Goal: Navigation & Orientation: Find specific page/section

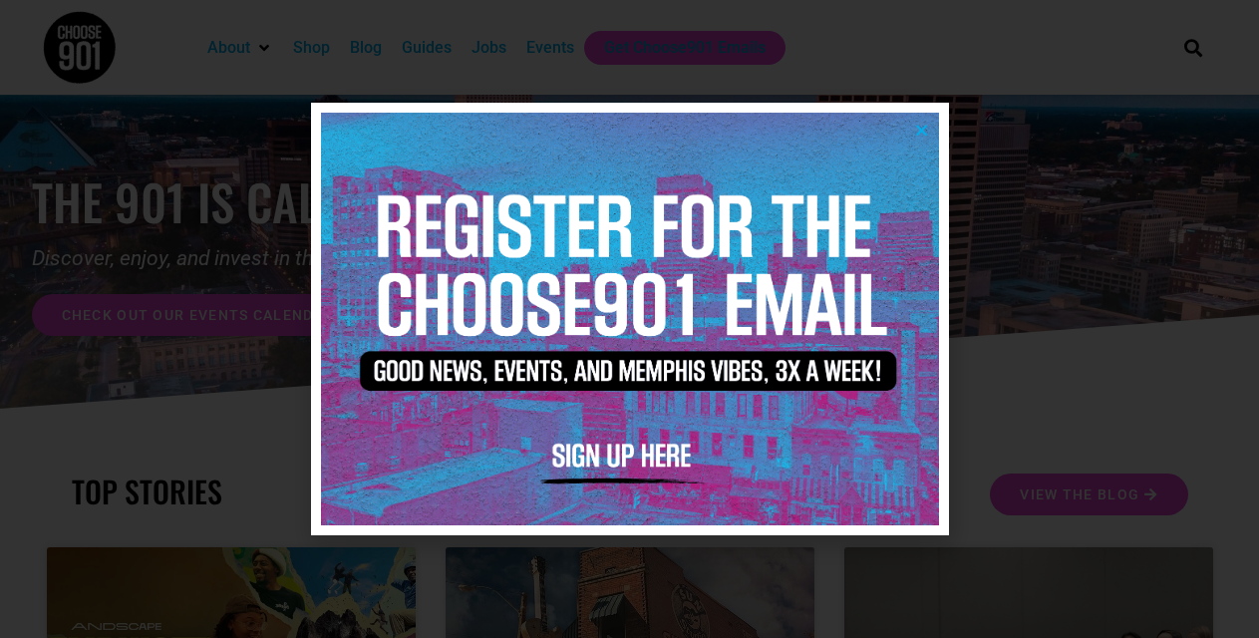
click at [925, 133] on icon "Close" at bounding box center [921, 130] width 15 height 15
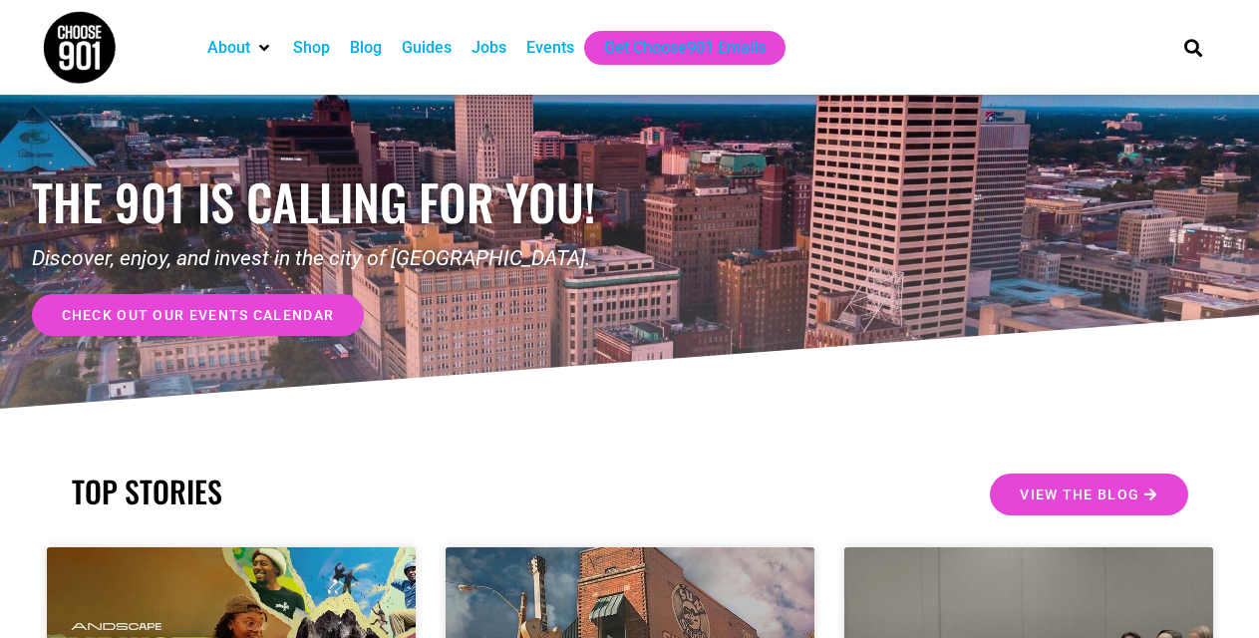
click at [570, 48] on div "Events" at bounding box center [550, 48] width 48 height 24
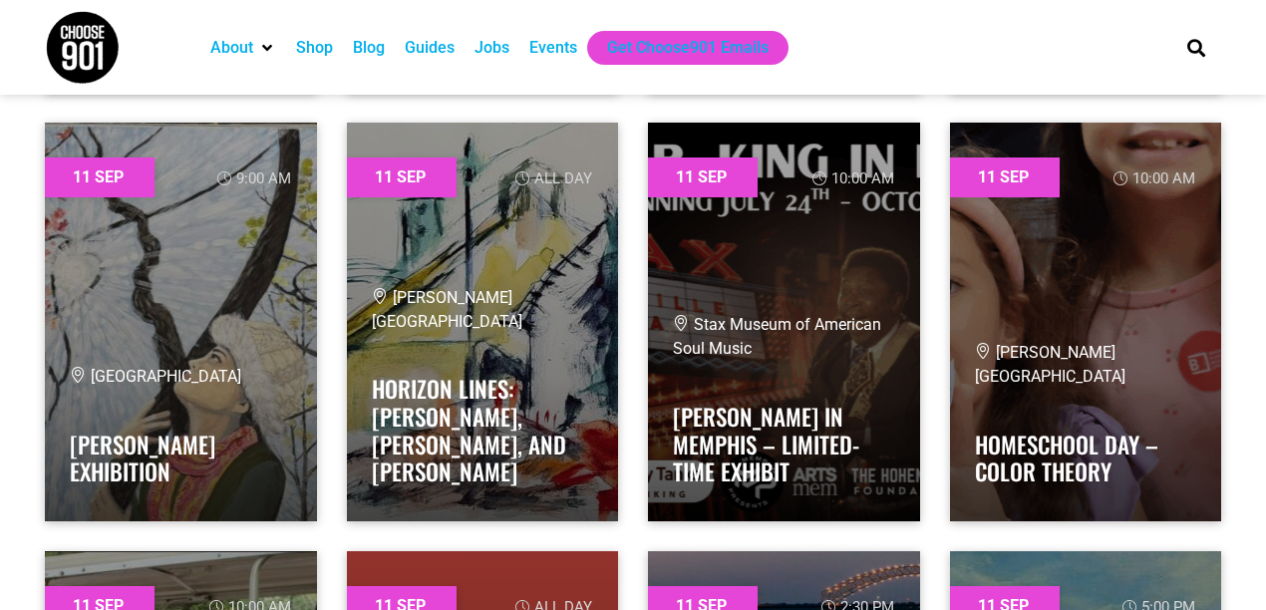
scroll to position [5823, 0]
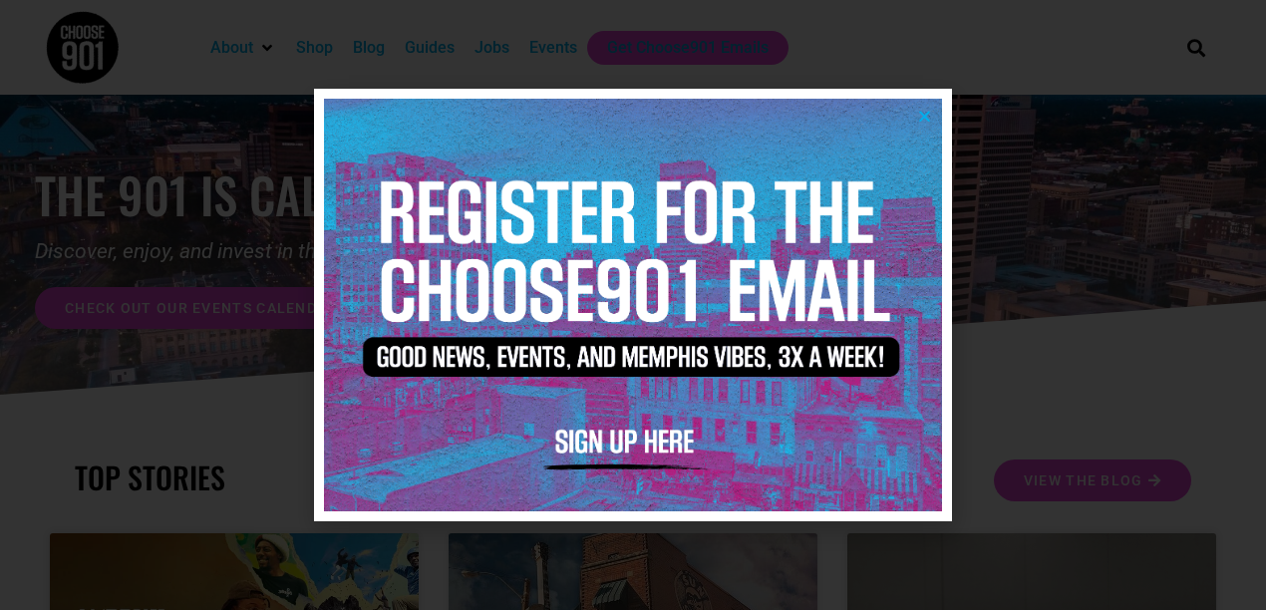
click at [935, 119] on img at bounding box center [633, 305] width 618 height 412
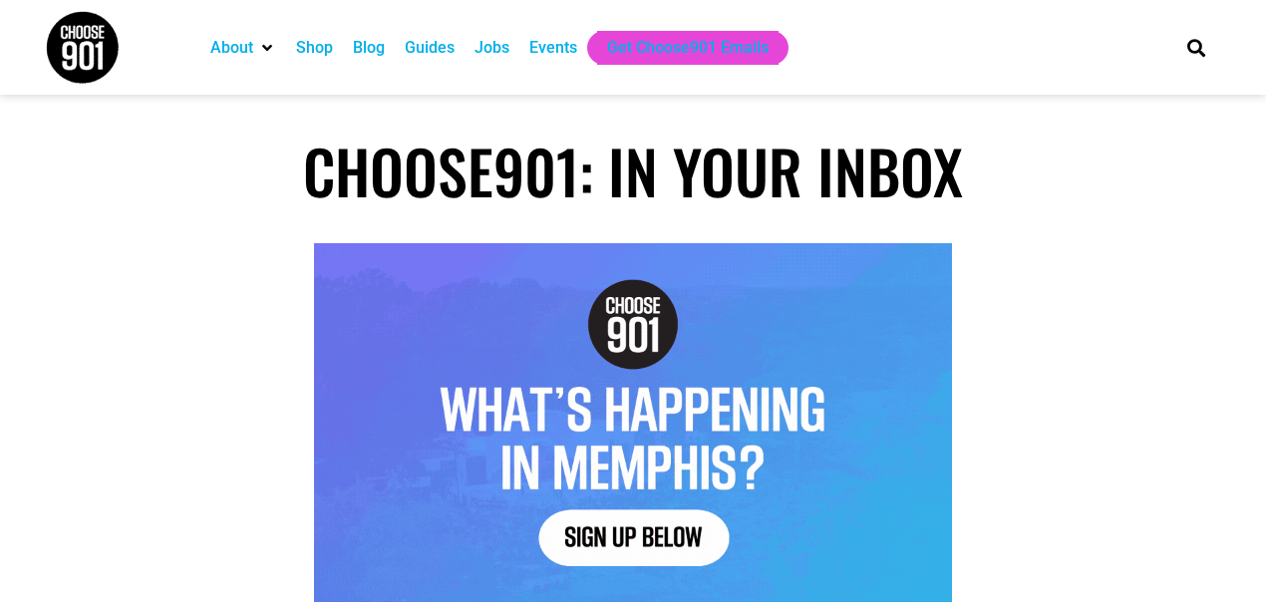
click at [565, 58] on div "Events" at bounding box center [553, 48] width 48 height 24
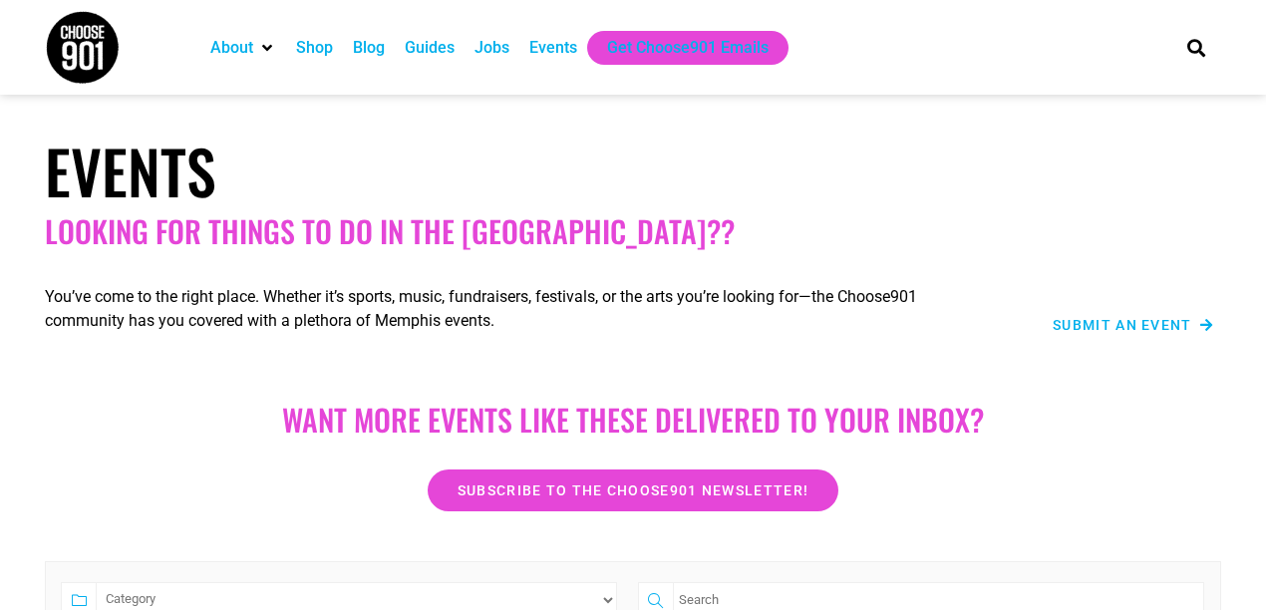
click at [576, 47] on div "Events" at bounding box center [553, 48] width 48 height 24
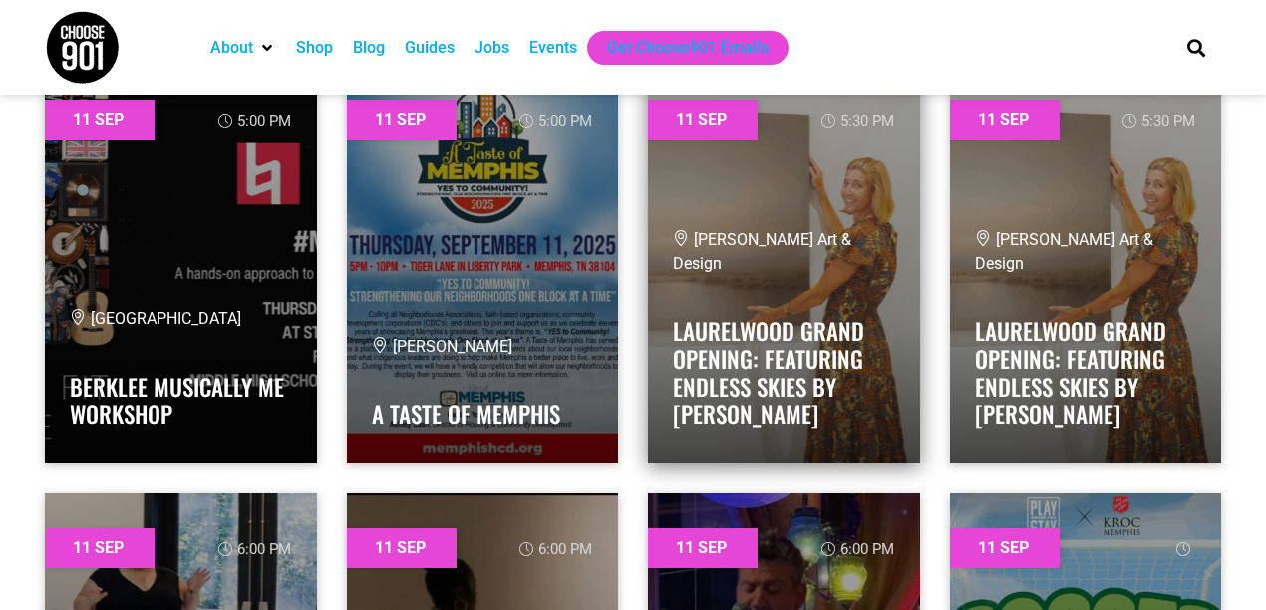
scroll to position [6745, 0]
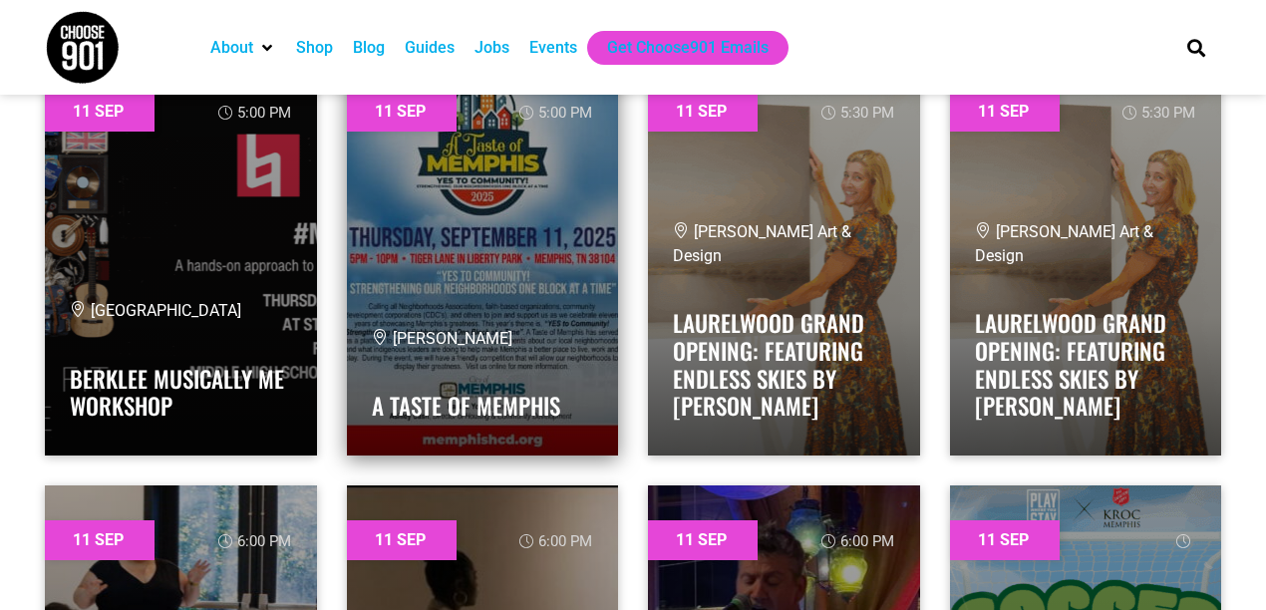
click at [533, 262] on link at bounding box center [483, 256] width 272 height 399
